Goal: Task Accomplishment & Management: Complete application form

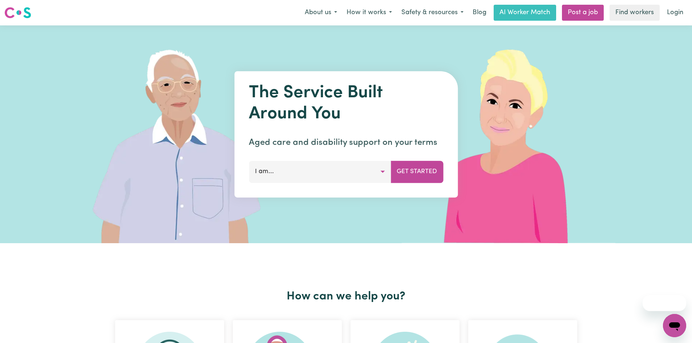
click at [292, 172] on button "I am..." at bounding box center [320, 172] width 142 height 22
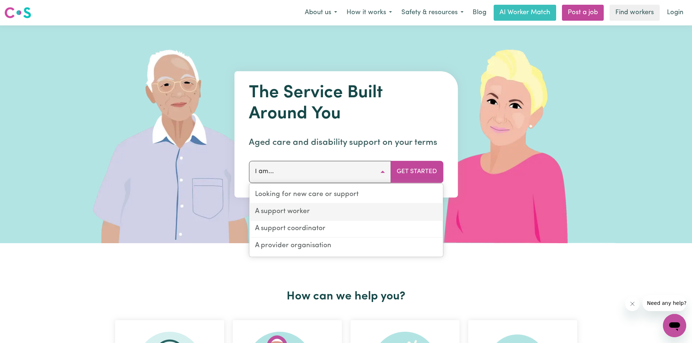
click at [311, 211] on link "A support worker" at bounding box center [346, 212] width 194 height 17
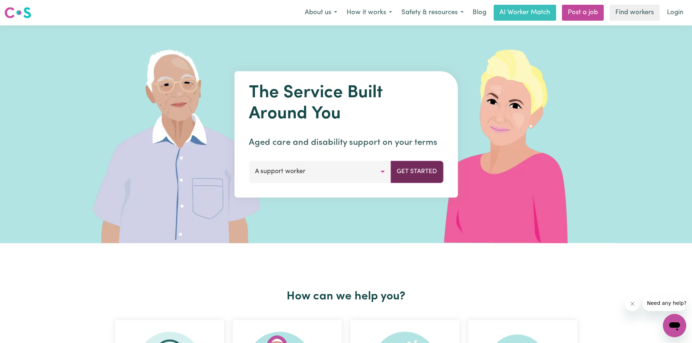
click at [434, 172] on button "Get Started" at bounding box center [417, 172] width 53 height 22
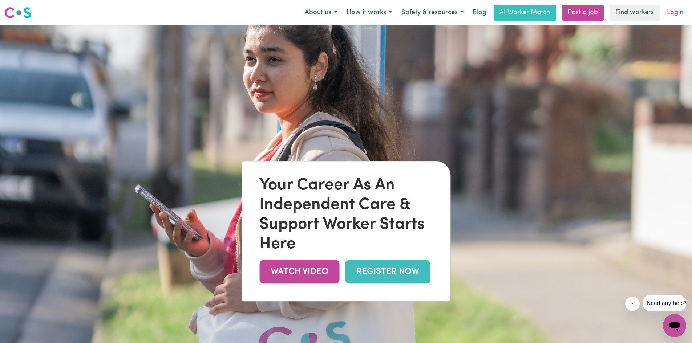
click at [680, 8] on link "Login" at bounding box center [675, 13] width 25 height 16
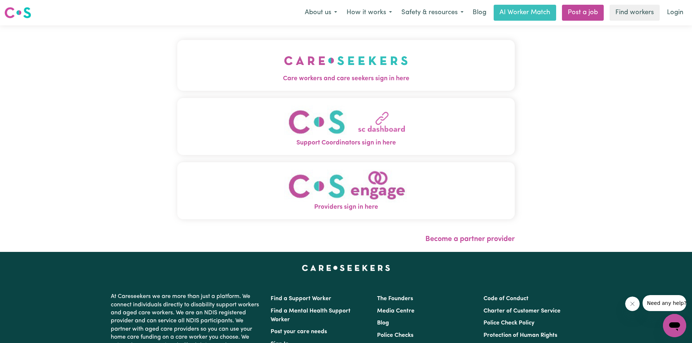
click at [367, 192] on img "Providers sign in here" at bounding box center [346, 186] width 124 height 33
